Goal: Find contact information: Find contact information

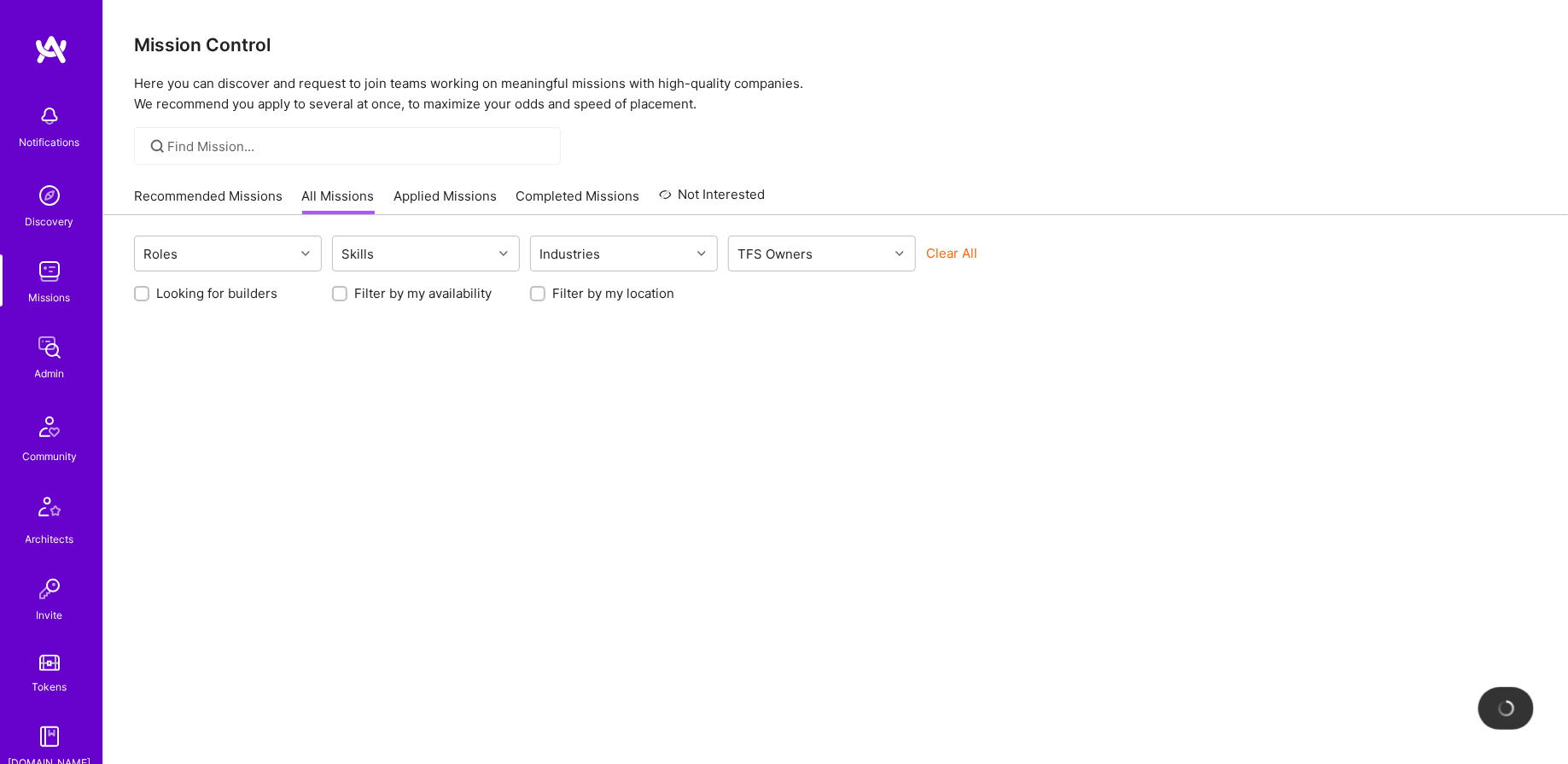
scroll to position [325, 0]
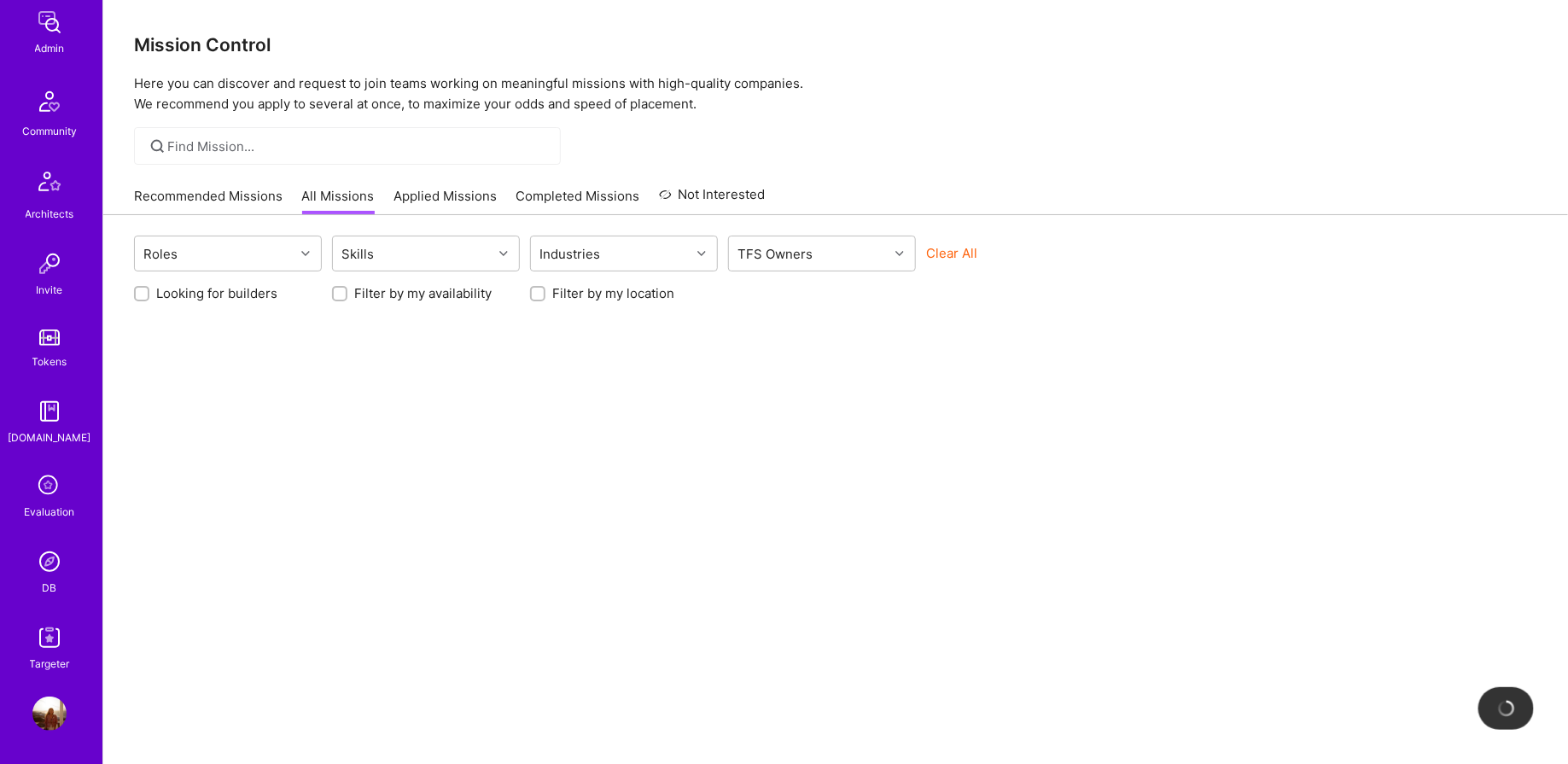
click at [52, 566] on img at bounding box center [49, 562] width 34 height 34
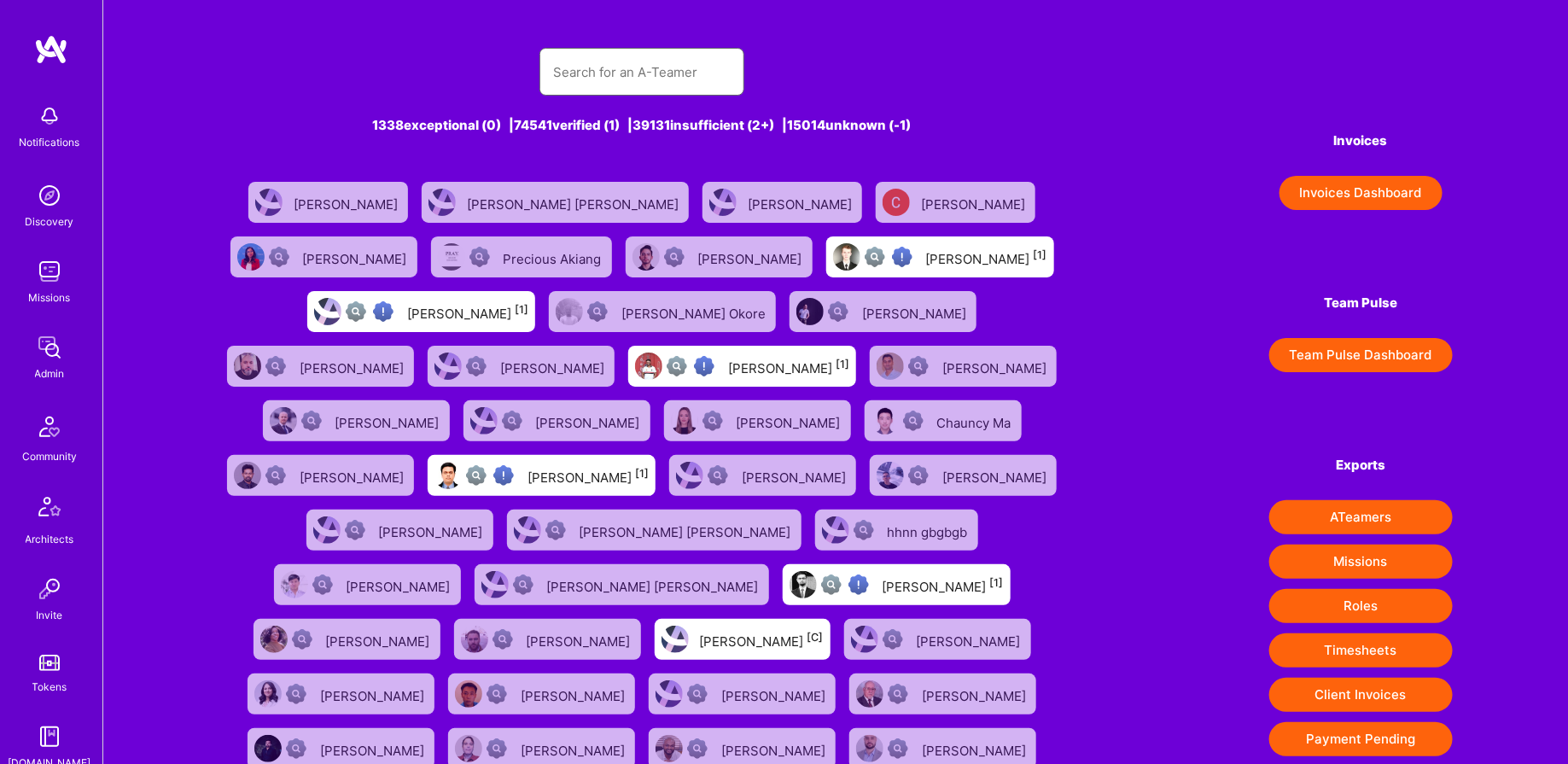
click at [559, 66] on input "text" at bounding box center [641, 72] width 177 height 44
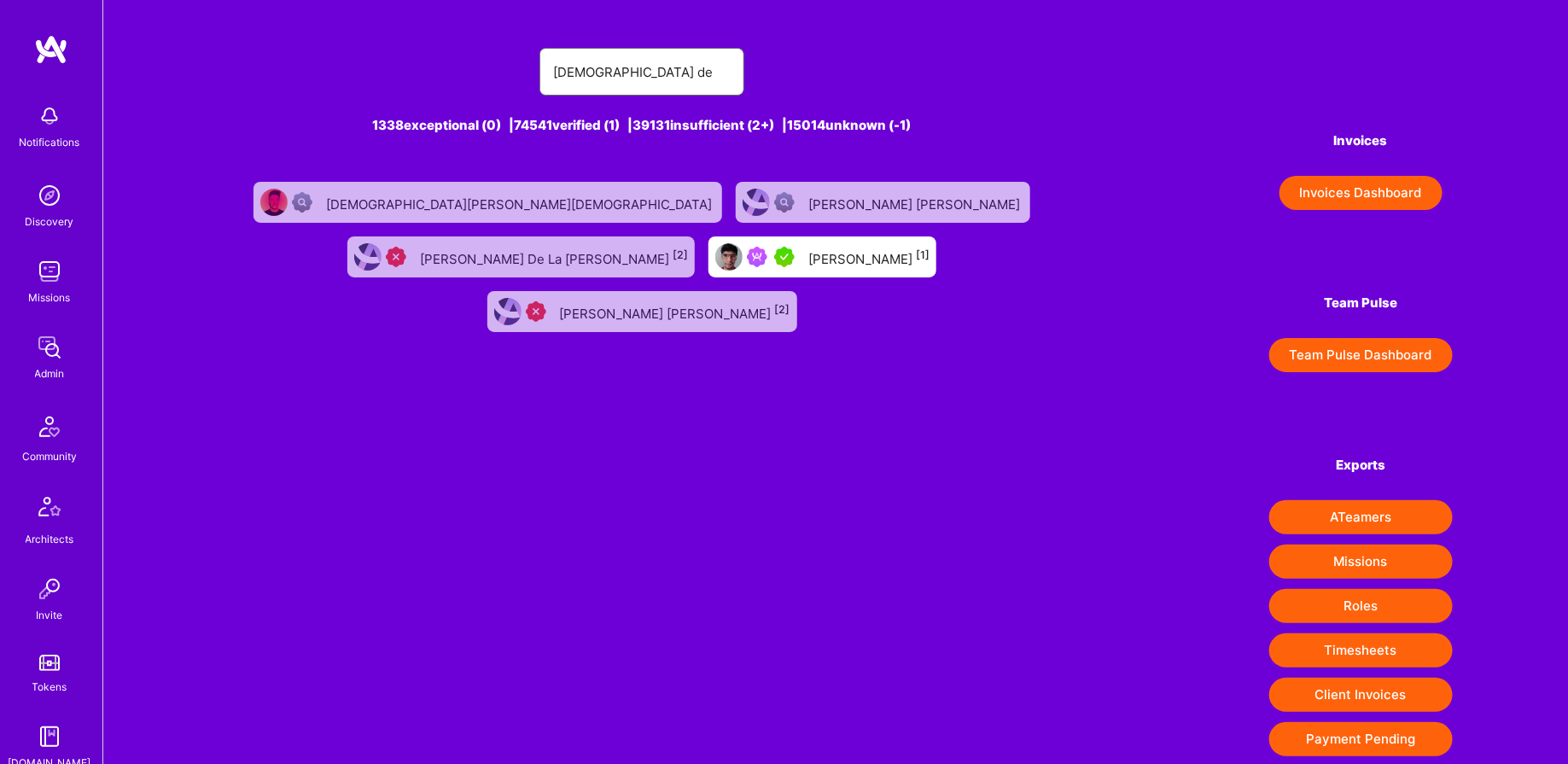
type input "[DEMOGRAPHIC_DATA] de"
click at [808, 258] on div "[DEMOGRAPHIC_DATA][PERSON_NAME] [1]" at bounding box center [869, 256] width 121 height 22
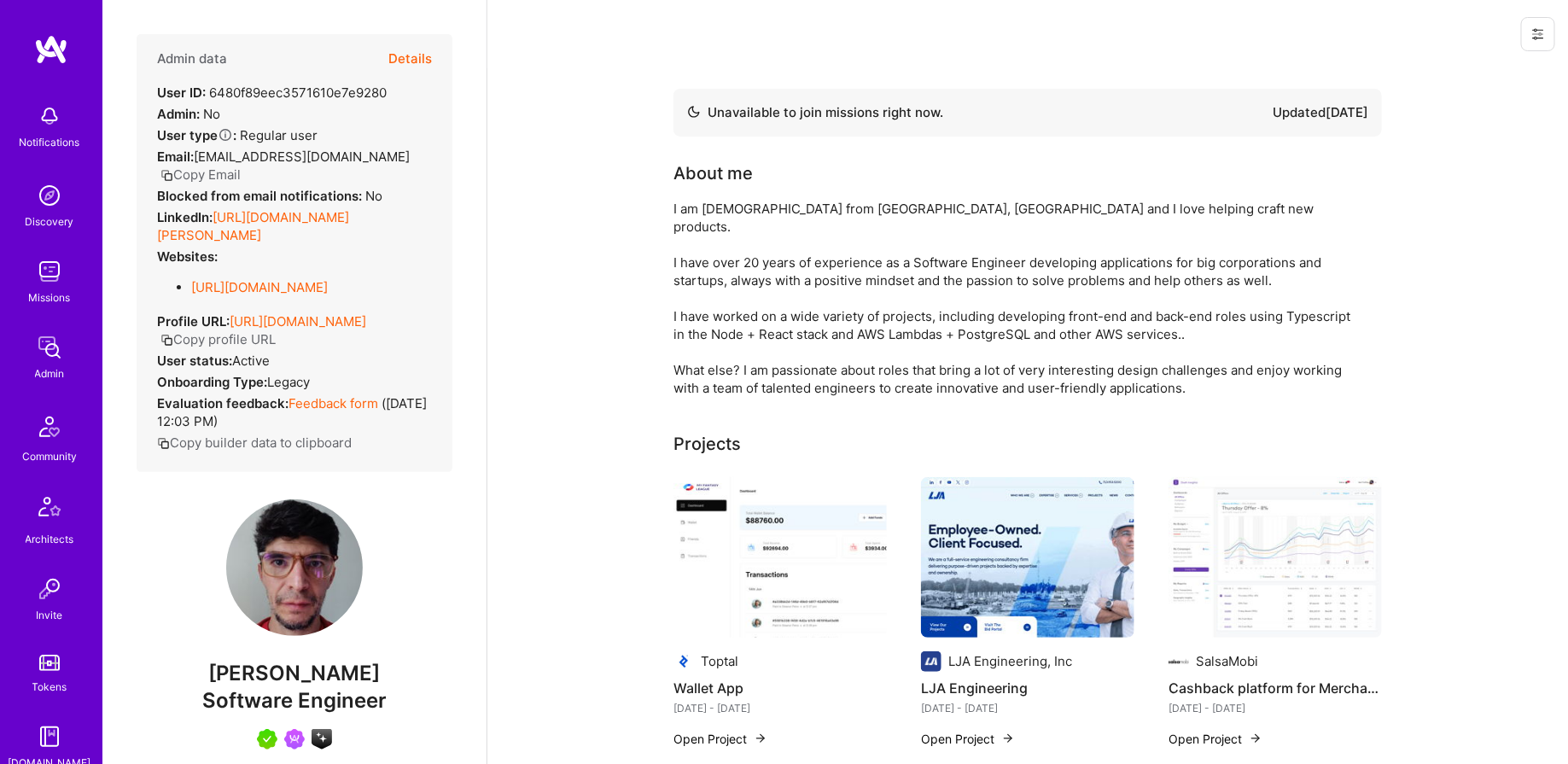
click at [240, 166] on button "Copy Email" at bounding box center [200, 175] width 80 height 18
